Goal: Information Seeking & Learning: Learn about a topic

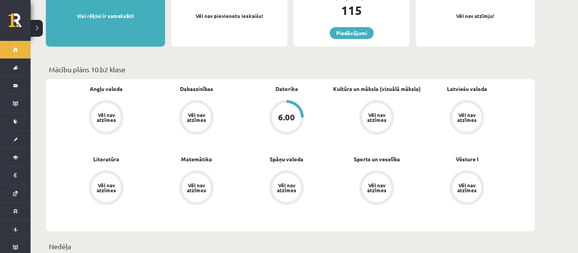
scroll to position [172, 0]
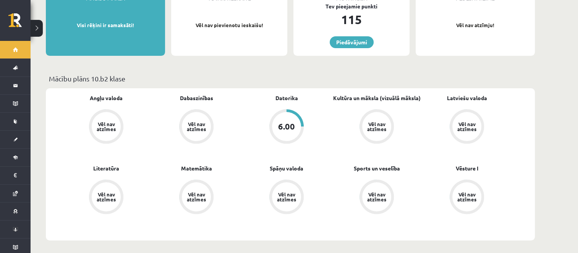
click at [202, 112] on div "Vēl nav atzīmes" at bounding box center [196, 126] width 29 height 29
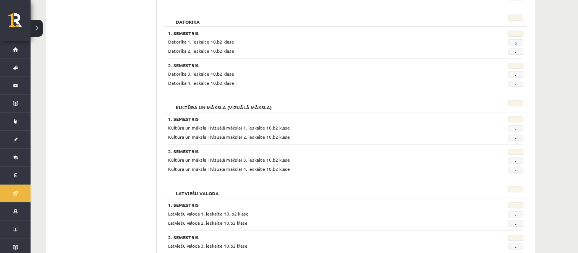
scroll to position [260, 0]
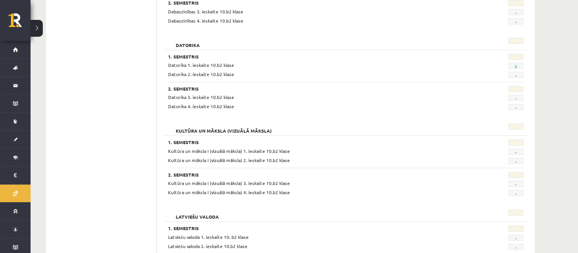
click at [576, 114] on div "**********" at bounding box center [304, 257] width 547 height 974
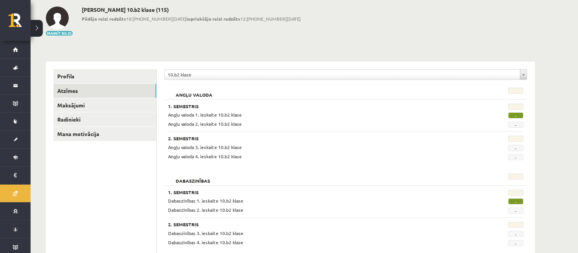
scroll to position [0, 0]
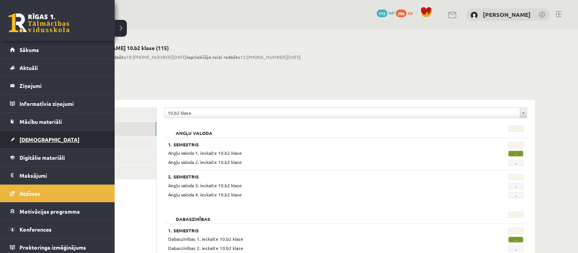
click at [40, 137] on span "[DEMOGRAPHIC_DATA]" at bounding box center [49, 139] width 60 height 7
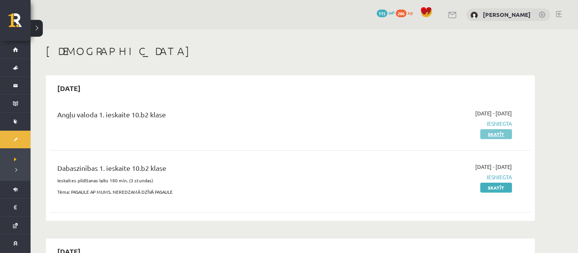
click at [481, 135] on link "Skatīt" at bounding box center [496, 134] width 32 height 10
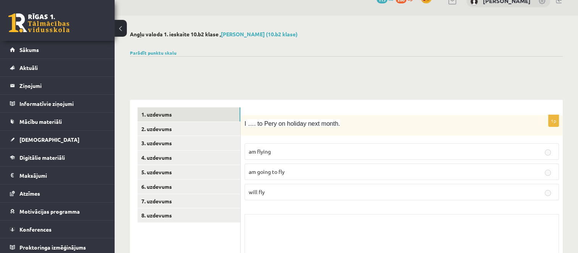
scroll to position [15, 0]
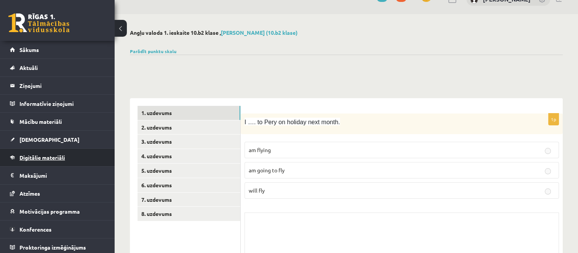
click at [43, 156] on span "Digitālie materiāli" at bounding box center [41, 157] width 45 height 7
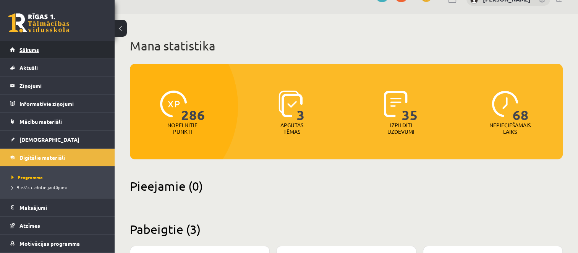
click at [77, 57] on link "Sākums" at bounding box center [57, 50] width 95 height 18
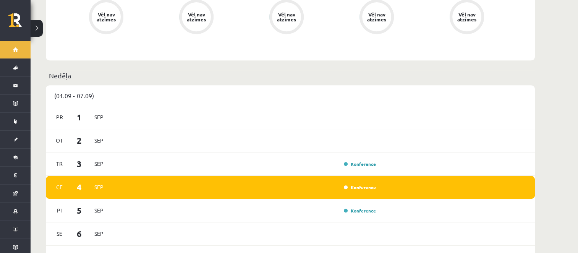
scroll to position [371, 0]
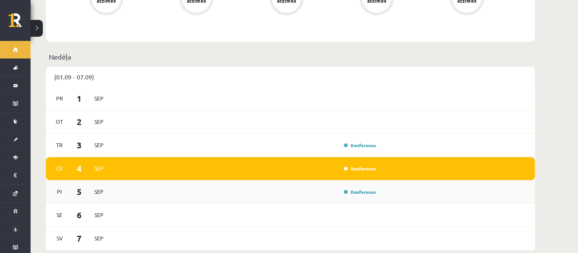
click at [486, 180] on div "Pi 5 Sep Konference" at bounding box center [290, 191] width 489 height 23
click at [367, 188] on div "Konference" at bounding box center [359, 192] width 38 height 8
click at [368, 189] on link "Konference" at bounding box center [360, 192] width 32 height 6
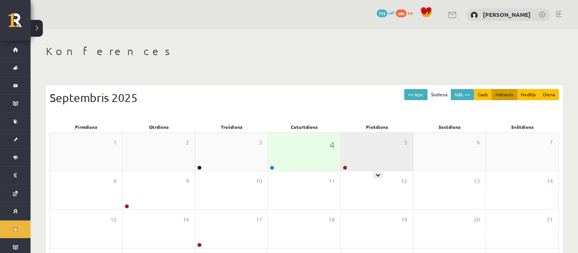
click at [374, 155] on div "5" at bounding box center [377, 152] width 72 height 38
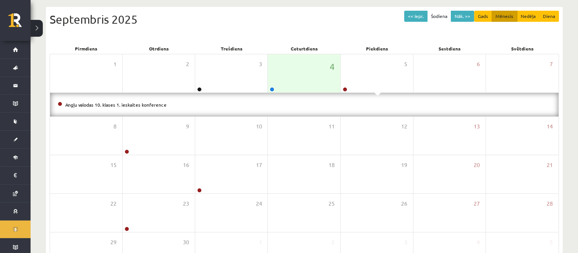
scroll to position [79, 0]
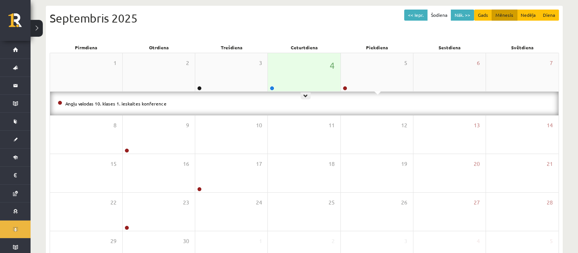
click at [307, 75] on div "4" at bounding box center [304, 72] width 72 height 38
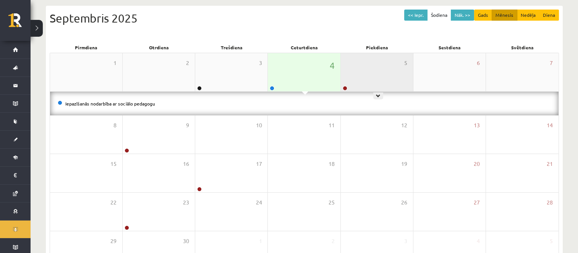
click at [347, 86] on div at bounding box center [344, 88] width 7 height 5
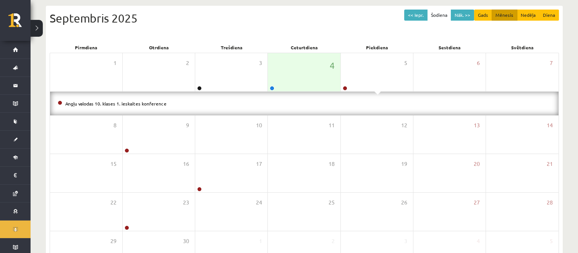
scroll to position [136, 0]
